Goal: Information Seeking & Learning: Understand process/instructions

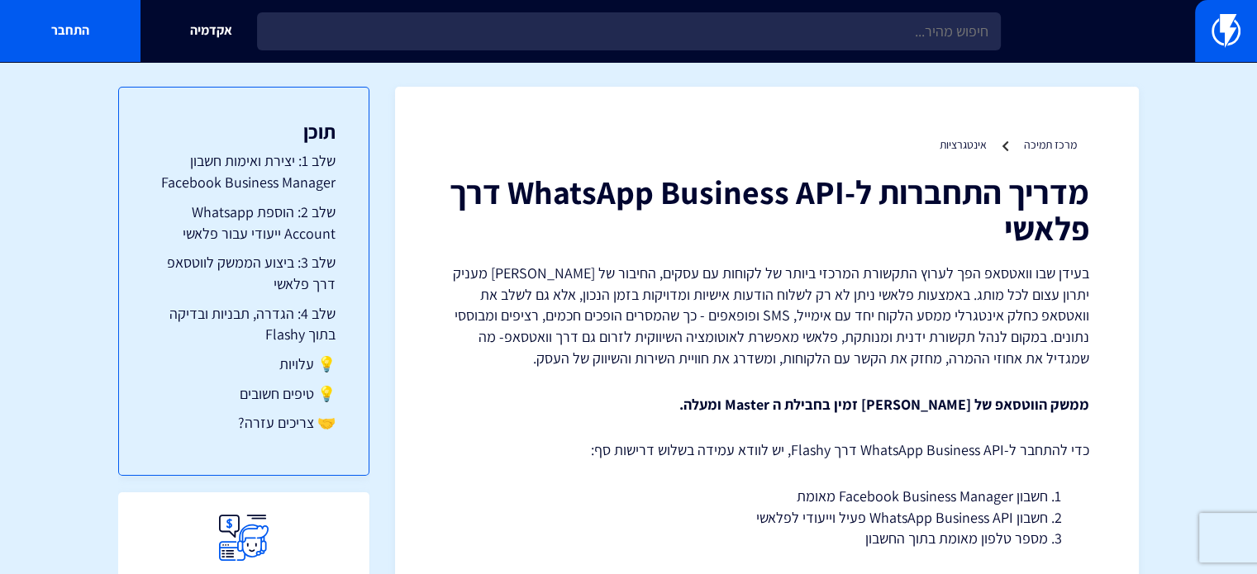
click at [699, 297] on p "בעידן שבו וואטסאפ הפך לערוץ התקשורת המרכזי ביותר של לקוחות עם עסקים, החיבור של …" at bounding box center [767, 316] width 645 height 107
click at [1241, 55] on link at bounding box center [1226, 31] width 62 height 62
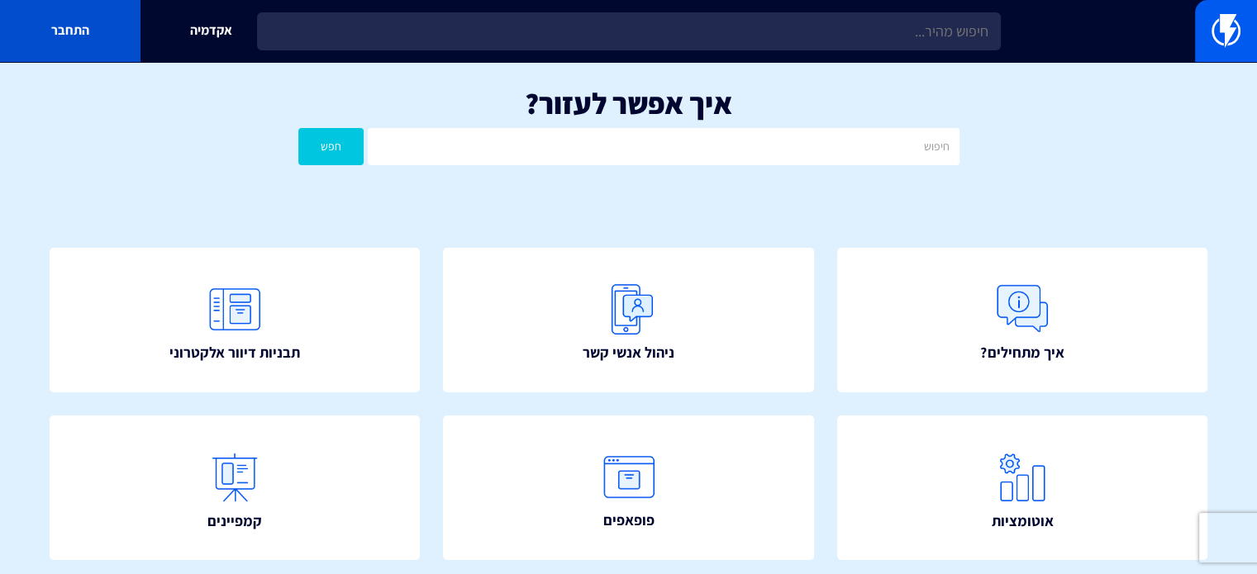
click at [70, 33] on link "התחבר" at bounding box center [70, 31] width 140 height 62
